Goal: Obtain resource: Obtain resource

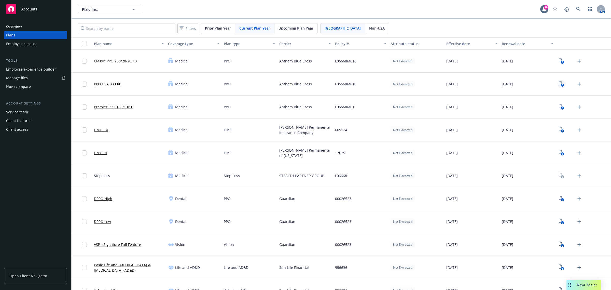
click at [559, 86] on icon "3" at bounding box center [561, 84] width 5 height 6
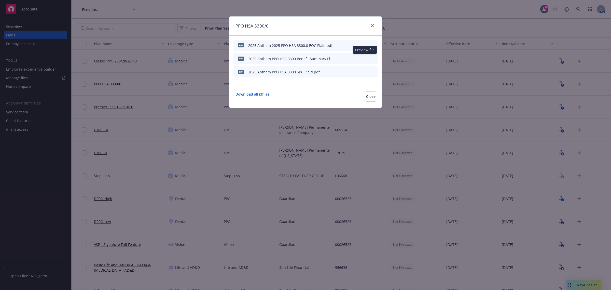
click at [365, 57] on icon "preview file" at bounding box center [364, 59] width 5 height 4
